Goal: Task Accomplishment & Management: Use online tool/utility

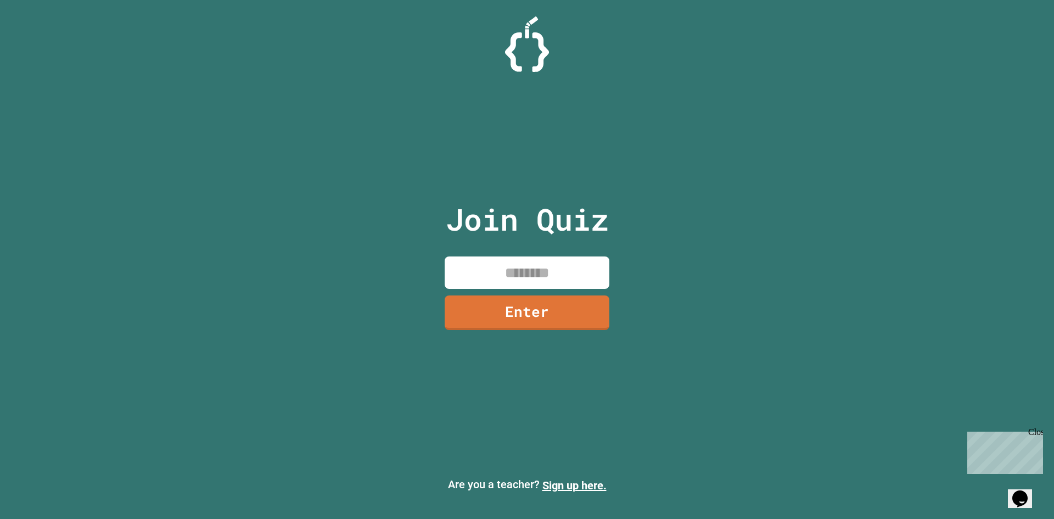
click at [493, 270] on input at bounding box center [527, 272] width 165 height 32
type input "********"
drag, startPoint x: 501, startPoint y: 336, endPoint x: 504, endPoint y: 325, distance: 10.7
click at [501, 335] on div "Join Quiz ******** Enter" at bounding box center [527, 259] width 185 height 464
click at [505, 317] on link "Enter" at bounding box center [527, 311] width 152 height 36
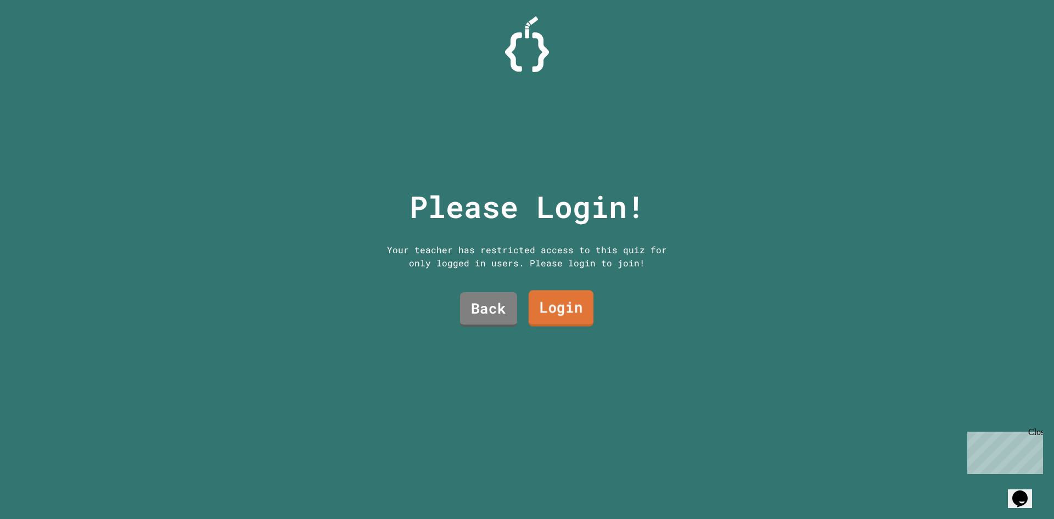
click at [529, 295] on link "Login" at bounding box center [561, 309] width 65 height 36
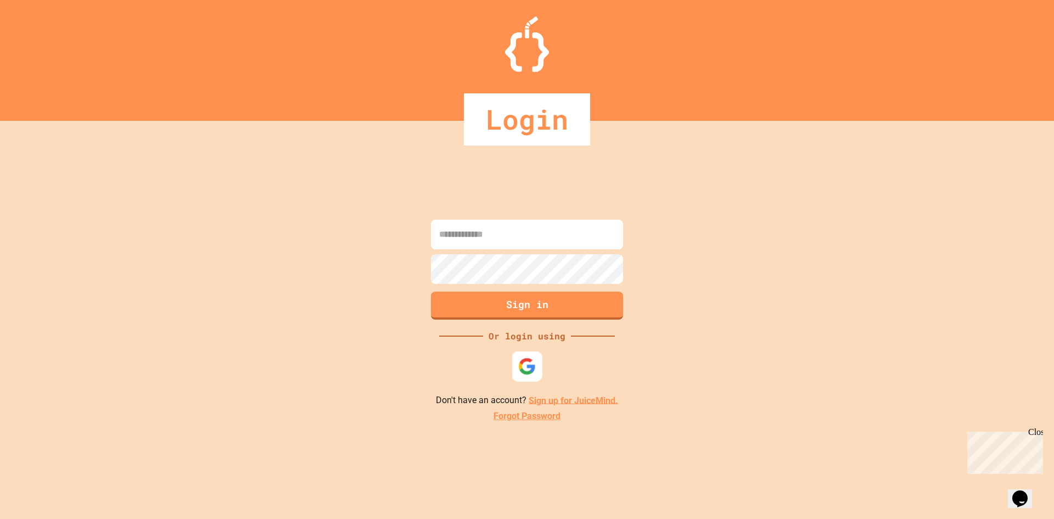
click at [523, 361] on img at bounding box center [527, 366] width 18 height 18
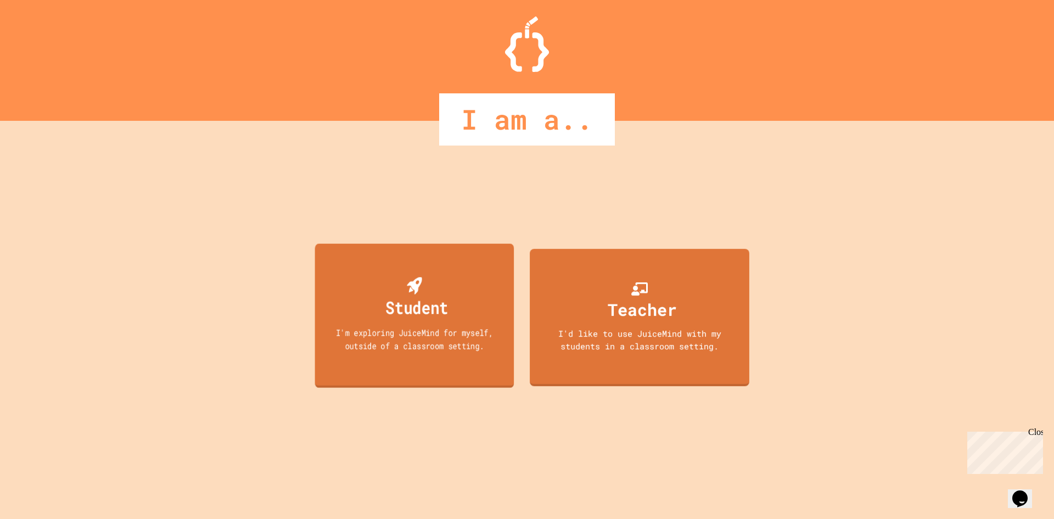
click at [421, 336] on div "I'm exploring JuiceMind for myself, outside of a classroom setting." at bounding box center [414, 339] width 179 height 26
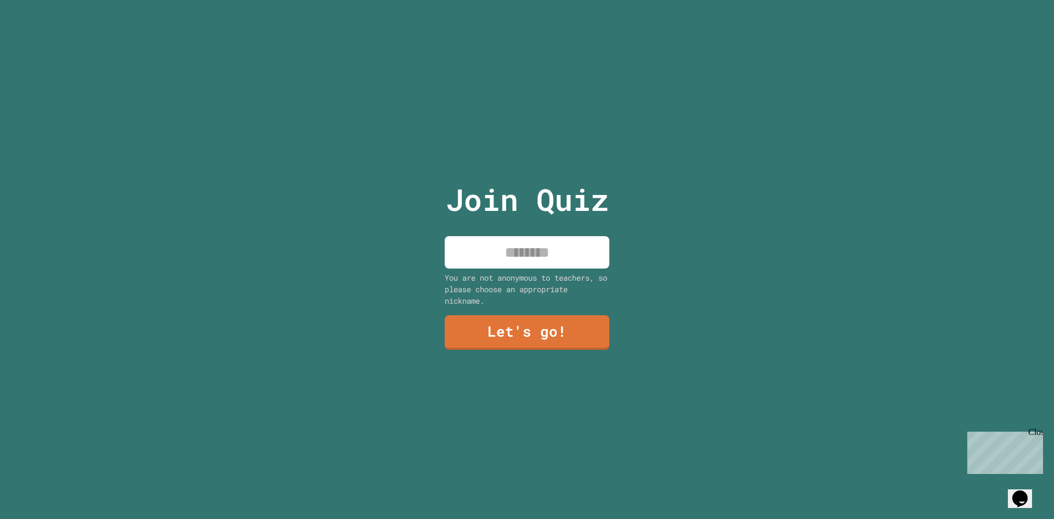
click at [462, 248] on input at bounding box center [527, 252] width 165 height 32
type input "*******"
drag, startPoint x: 537, startPoint y: 421, endPoint x: 537, endPoint y: 339, distance: 81.8
click at [535, 420] on div "Join Quiz ******* You are not anonymous to teachers, so please choose an approp…" at bounding box center [527, 259] width 185 height 519
click at [537, 325] on link "Let's go!" at bounding box center [527, 332] width 165 height 35
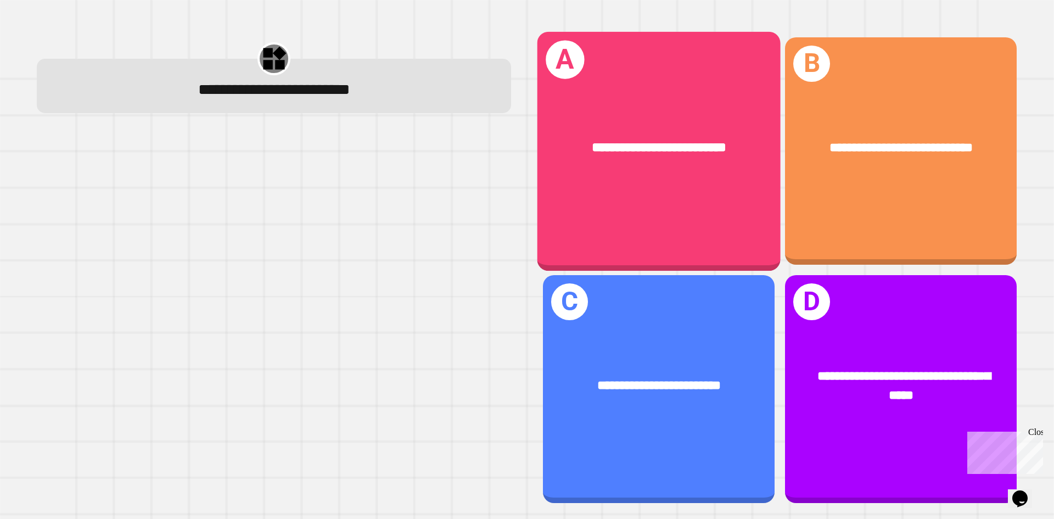
click at [693, 118] on div "**********" at bounding box center [659, 148] width 243 height 74
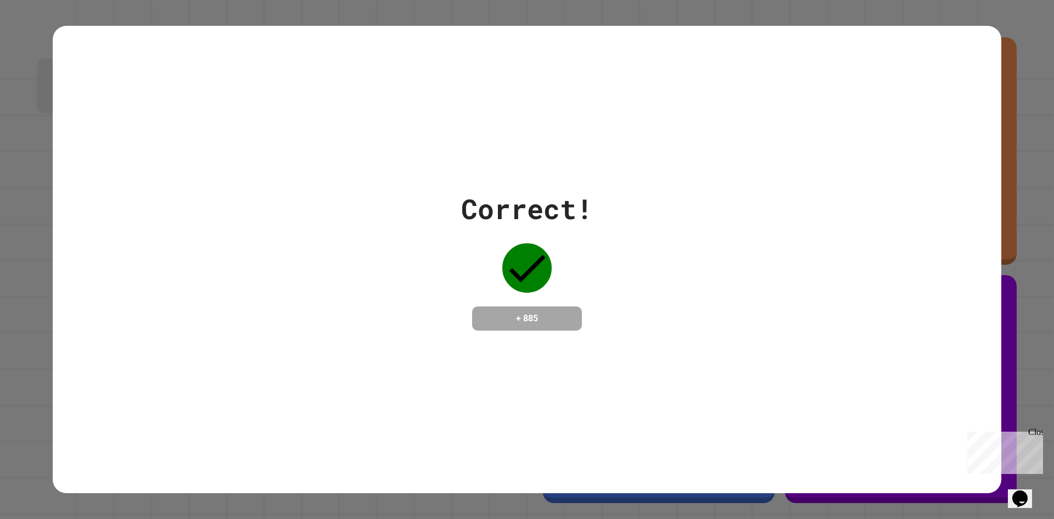
click at [431, 233] on div "Correct! + 885" at bounding box center [527, 259] width 949 height 142
click at [516, 245] on icon at bounding box center [527, 267] width 49 height 49
click at [362, 227] on div "Correct! + 885" at bounding box center [527, 259] width 949 height 142
drag, startPoint x: 253, startPoint y: 141, endPoint x: 246, endPoint y: 146, distance: 9.0
drag, startPoint x: 260, startPoint y: 144, endPoint x: 265, endPoint y: 161, distance: 18.3
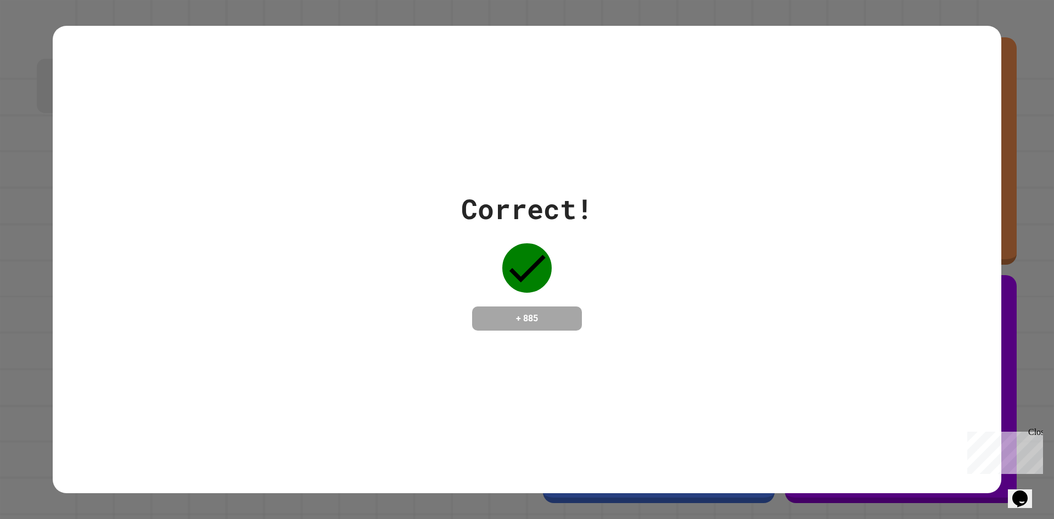
drag, startPoint x: 390, startPoint y: 171, endPoint x: 690, endPoint y: 211, distance: 302.6
click at [690, 211] on div "Correct! + 885" at bounding box center [527, 259] width 949 height 142
drag, startPoint x: 511, startPoint y: 275, endPoint x: 507, endPoint y: 268, distance: 7.9
drag, startPoint x: 507, startPoint y: 268, endPoint x: 467, endPoint y: 277, distance: 40.5
click at [467, 277] on div "Correct! + 885" at bounding box center [527, 259] width 132 height 142
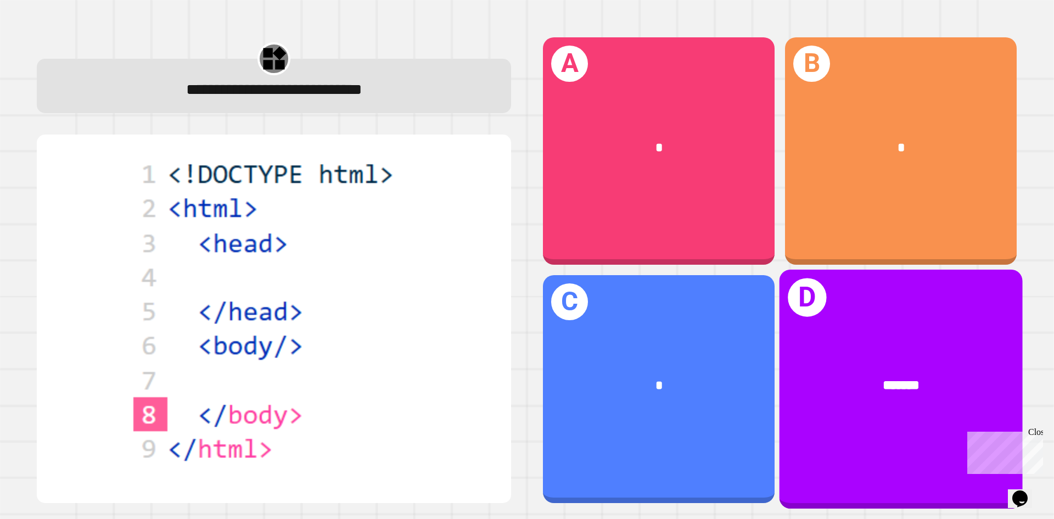
click at [791, 349] on div "*******" at bounding box center [901, 386] width 243 height 74
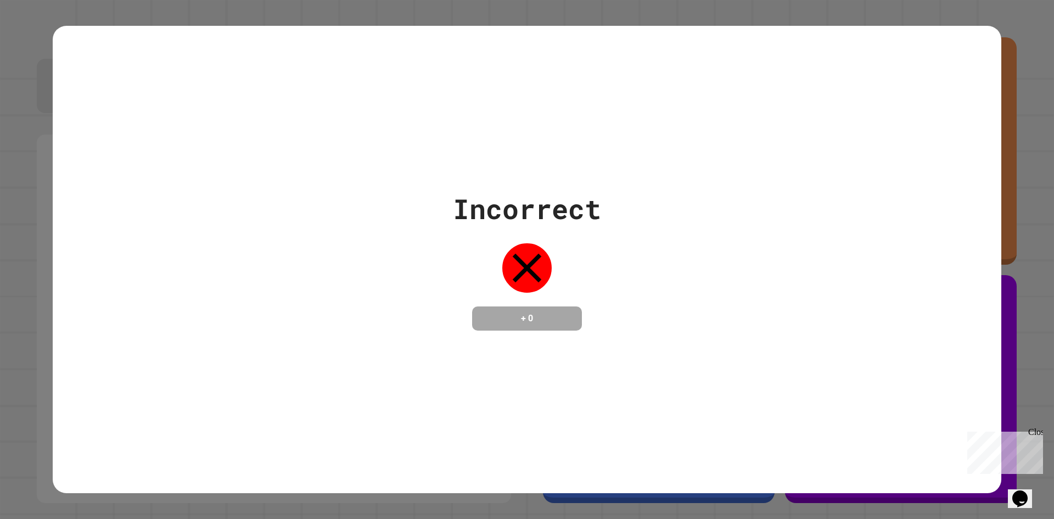
drag, startPoint x: 960, startPoint y: 278, endPoint x: 968, endPoint y: 271, distance: 10.1
drag, startPoint x: 751, startPoint y: 242, endPoint x: 740, endPoint y: 243, distance: 11.0
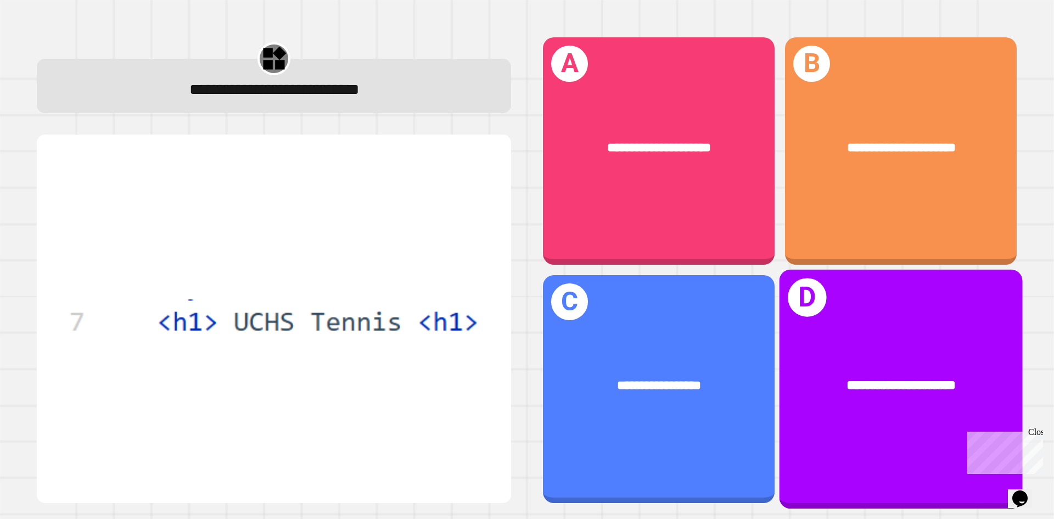
click at [895, 351] on div "**********" at bounding box center [901, 386] width 243 height 74
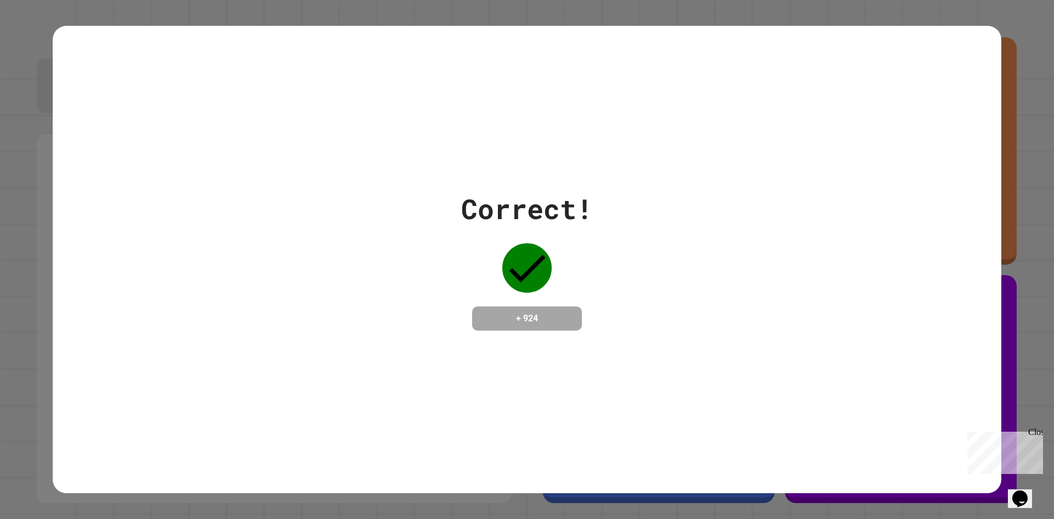
drag, startPoint x: 694, startPoint y: 353, endPoint x: 700, endPoint y: 348, distance: 8.2
click at [700, 348] on div "Correct! + 924" at bounding box center [527, 259] width 949 height 467
drag, startPoint x: 548, startPoint y: 325, endPoint x: 536, endPoint y: 332, distance: 14.0
click at [536, 332] on div "Correct! + 924" at bounding box center [527, 259] width 949 height 467
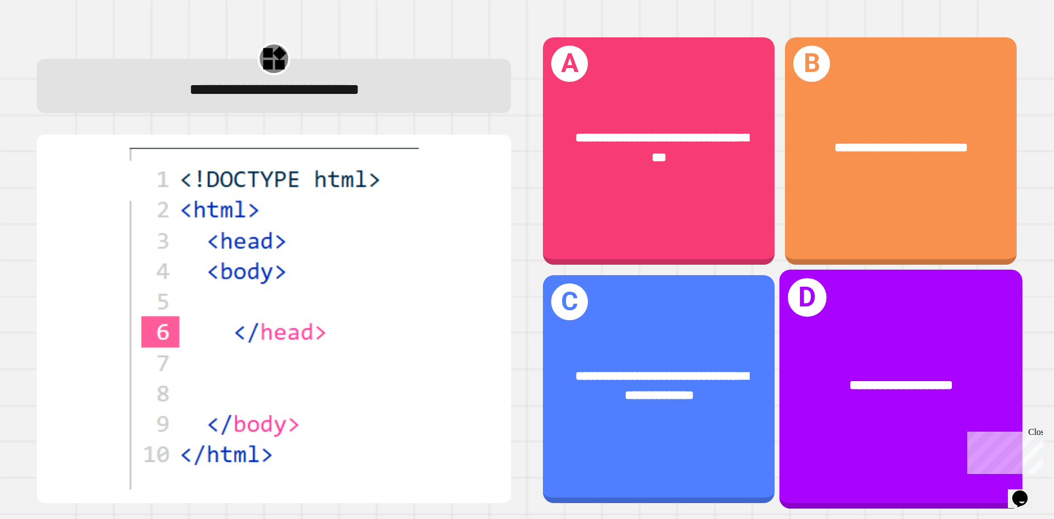
click at [806, 358] on div "**********" at bounding box center [901, 386] width 243 height 74
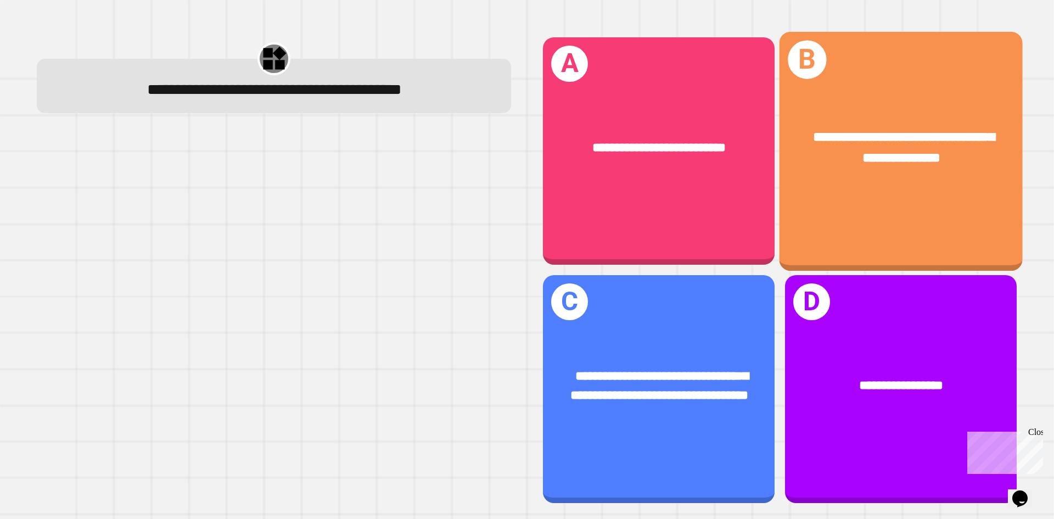
click at [860, 208] on div "**********" at bounding box center [901, 150] width 243 height 239
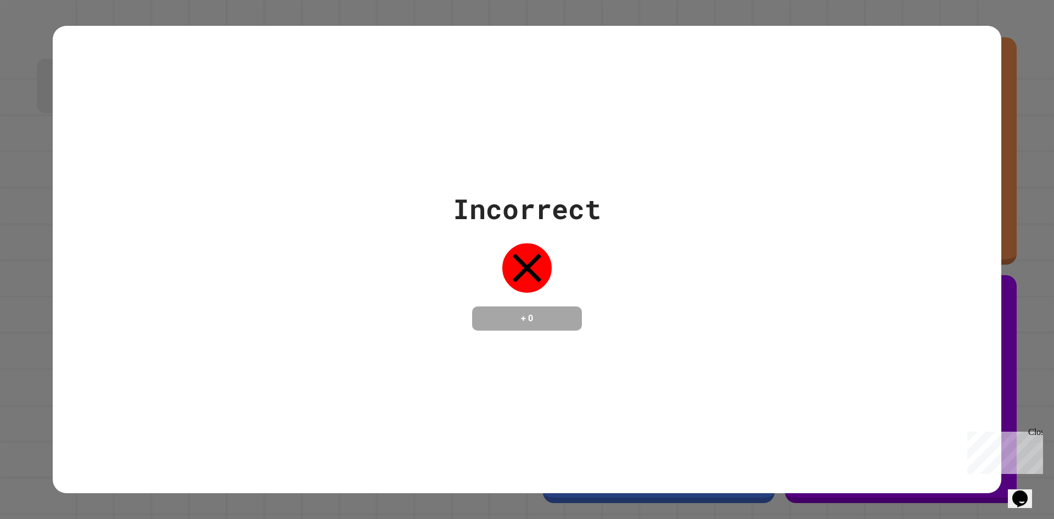
drag, startPoint x: 484, startPoint y: 95, endPoint x: 477, endPoint y: 109, distance: 16.0
drag, startPoint x: 477, startPoint y: 109, endPoint x: 450, endPoint y: 185, distance: 80.2
drag, startPoint x: 450, startPoint y: 185, endPoint x: 440, endPoint y: 236, distance: 52.0
click at [453, 236] on div "Incorrect + 0" at bounding box center [527, 259] width 148 height 142
click at [435, 259] on div "Incorrect + 0" at bounding box center [527, 259] width 949 height 142
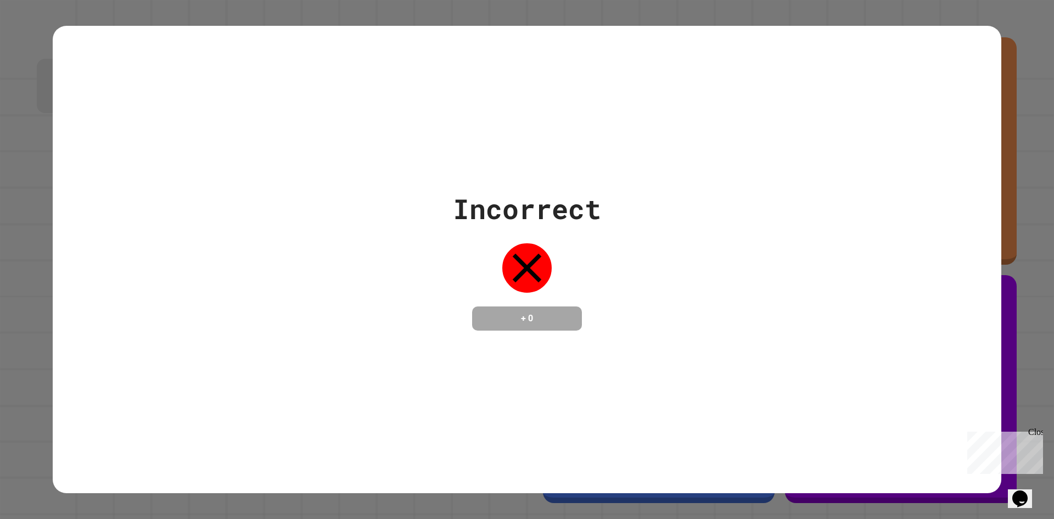
drag, startPoint x: 435, startPoint y: 259, endPoint x: 404, endPoint y: 272, distance: 34.0
click at [404, 272] on div "Incorrect + 0" at bounding box center [527, 259] width 949 height 142
click at [405, 274] on div "Incorrect + 0" at bounding box center [527, 259] width 949 height 142
click at [397, 276] on div "Incorrect + 0" at bounding box center [527, 259] width 949 height 142
click at [397, 277] on div "Incorrect + 0" at bounding box center [527, 259] width 949 height 142
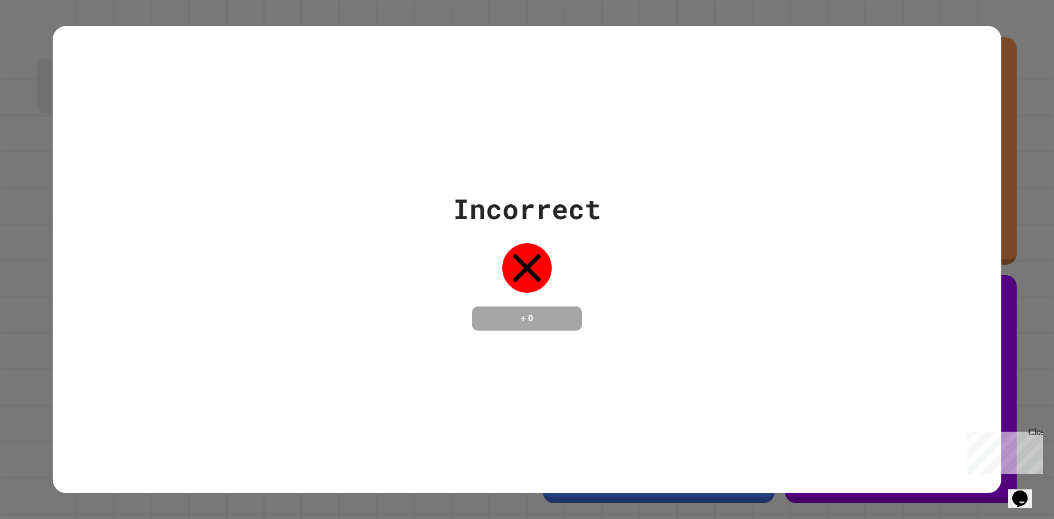
click at [349, 397] on div "Incorrect + 0" at bounding box center [527, 259] width 949 height 467
drag, startPoint x: 349, startPoint y: 397, endPoint x: 428, endPoint y: 353, distance: 90.5
click at [426, 354] on div "Incorrect + 0" at bounding box center [527, 259] width 949 height 467
drag, startPoint x: 330, startPoint y: 125, endPoint x: 414, endPoint y: 197, distance: 111.0
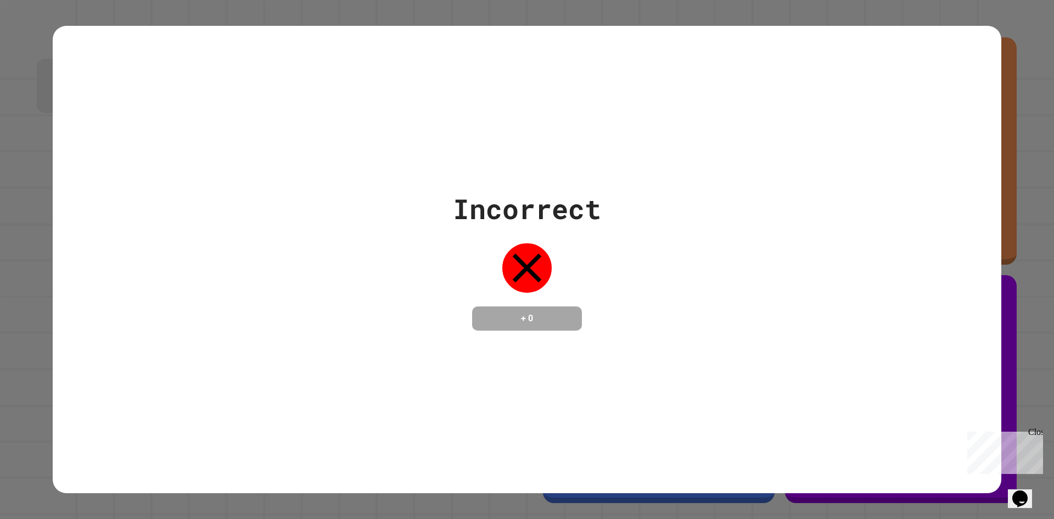
click at [414, 197] on div "Incorrect + 0" at bounding box center [527, 259] width 949 height 467
click at [483, 322] on h4 "+ 0" at bounding box center [527, 318] width 88 height 13
click at [517, 321] on h4 "+ 0" at bounding box center [527, 318] width 88 height 13
click at [916, 223] on div "Incorrect + 0" at bounding box center [527, 259] width 949 height 467
